Goal: Task Accomplishment & Management: Manage account settings

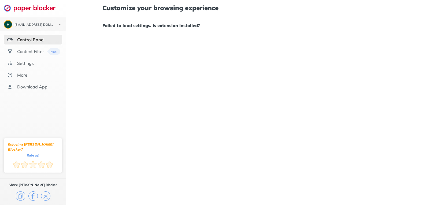
click at [130, 27] on h1 "Failed to load settings. Is extension installed?" at bounding box center [248, 25] width 290 height 7
click at [141, 19] on div "Customize your browsing experience Failed to load settings. Is extension instal…" at bounding box center [248, 17] width 290 height 34
click at [41, 67] on div "Settings" at bounding box center [33, 64] width 59 height 10
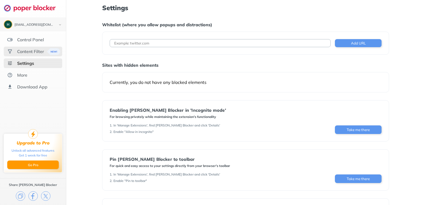
click at [40, 51] on div "Content Filter" at bounding box center [30, 51] width 27 height 5
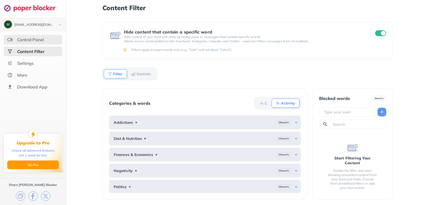
click at [46, 40] on div "Control Panel" at bounding box center [33, 40] width 59 height 10
